Goal: Share content: Share content

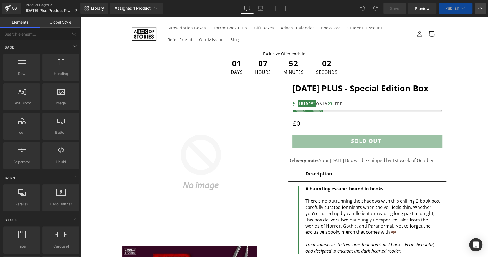
click at [480, 9] on icon at bounding box center [479, 8] width 1 height 1
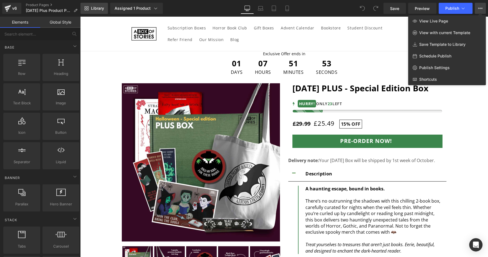
click at [86, 8] on icon at bounding box center [86, 8] width 4 height 4
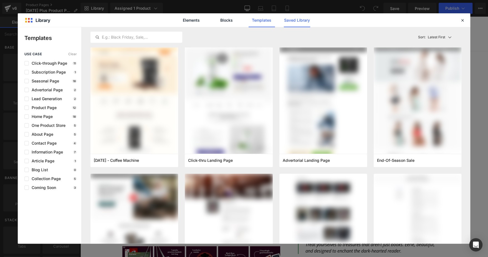
click at [289, 23] on link "Saved Library" at bounding box center [297, 20] width 26 height 14
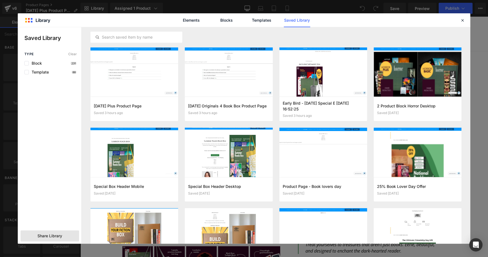
click at [47, 237] on span "Share Library" at bounding box center [49, 236] width 25 height 6
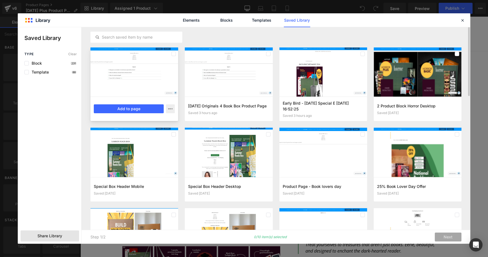
click at [114, 77] on div at bounding box center [134, 71] width 88 height 49
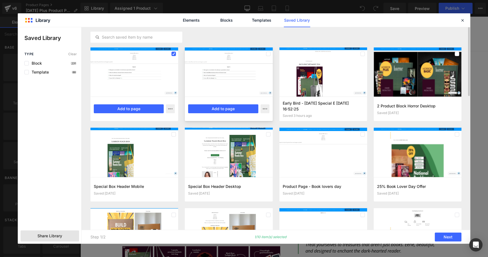
click at [239, 74] on div at bounding box center [229, 71] width 88 height 49
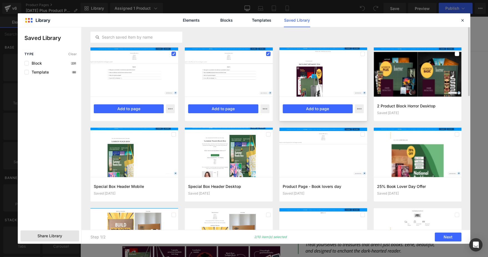
click at [312, 73] on div at bounding box center [323, 71] width 88 height 49
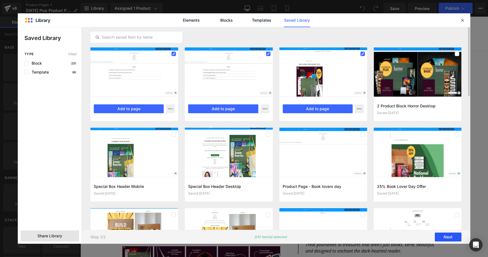
click at [452, 238] on button "Next" at bounding box center [447, 236] width 27 height 9
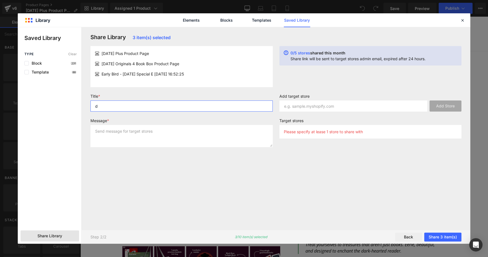
click at [222, 107] on input "d" at bounding box center [181, 105] width 182 height 11
type input "dadxdaadc"
click at [304, 106] on input "text" at bounding box center [353, 105] width 148 height 11
paste input "http://us-aboxofstories-com.myshopify.com/"
type input "us-aboxofstories-com.myshopify.com"
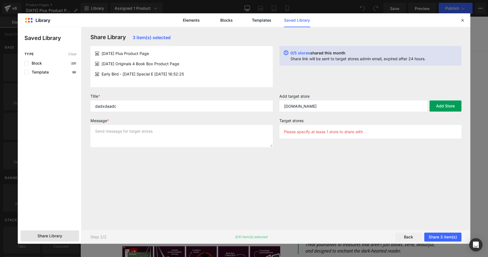
click at [443, 101] on button "Add Store" at bounding box center [445, 105] width 32 height 11
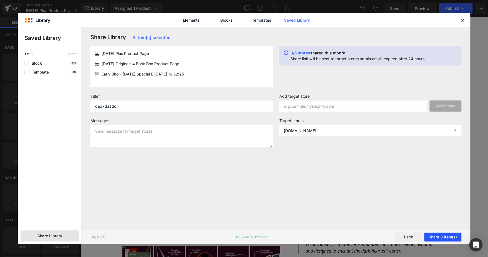
click at [438, 234] on button "Share 3 item(s)" at bounding box center [442, 236] width 37 height 9
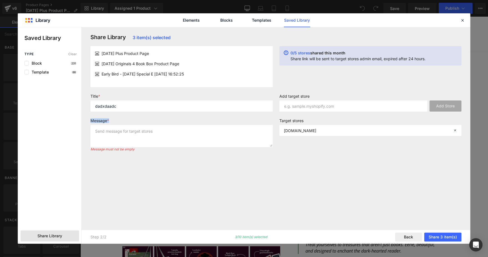
drag, startPoint x: 167, startPoint y: 121, endPoint x: 165, endPoint y: 130, distance: 9.0
click at [165, 130] on div "Message * Message must not be empty" at bounding box center [181, 134] width 189 height 33
click at [165, 130] on textarea at bounding box center [181, 136] width 182 height 22
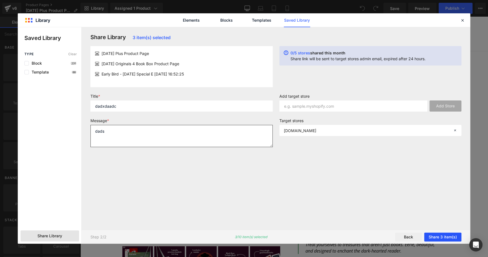
type textarea "dads"
click at [449, 236] on button "Share 3 item(s)" at bounding box center [442, 236] width 37 height 9
